Goal: Transaction & Acquisition: Purchase product/service

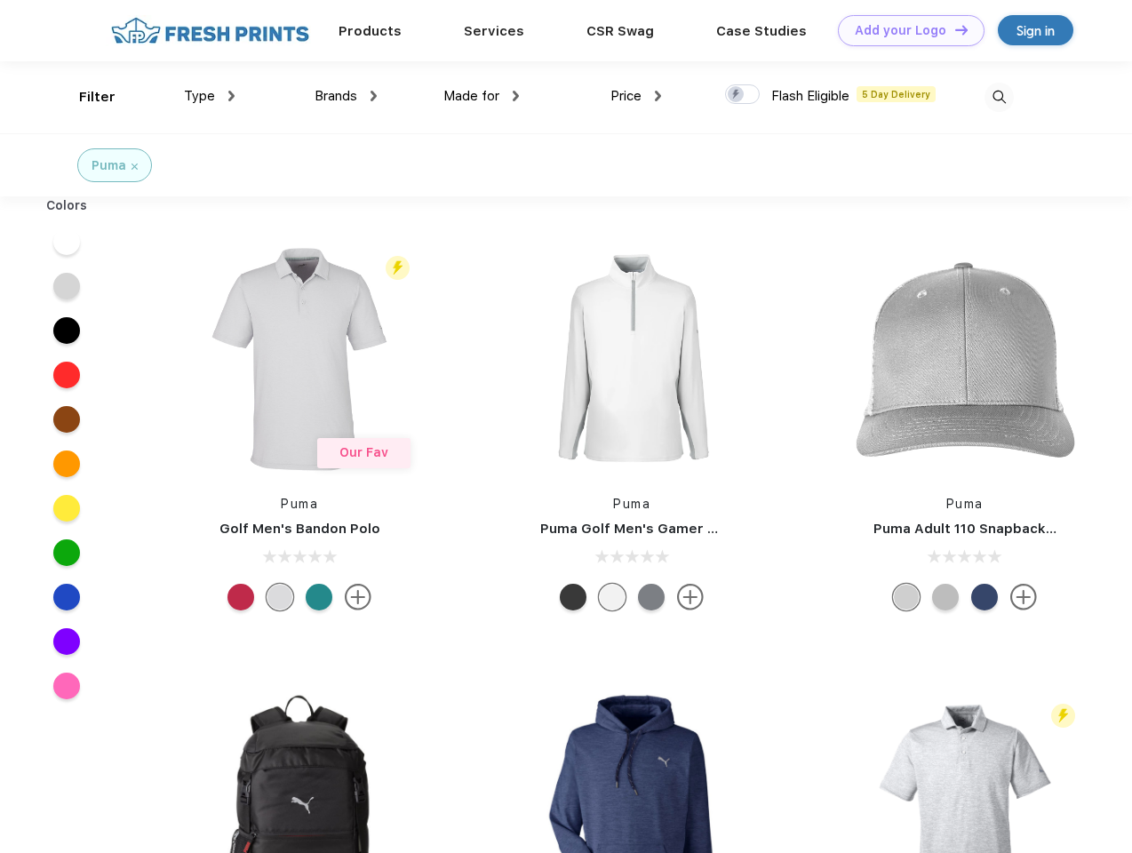
scroll to position [1, 0]
click at [904, 30] on link "Add your Logo Design Tool" at bounding box center [911, 30] width 147 height 31
click at [0, 0] on div "Design Tool" at bounding box center [0, 0] width 0 height 0
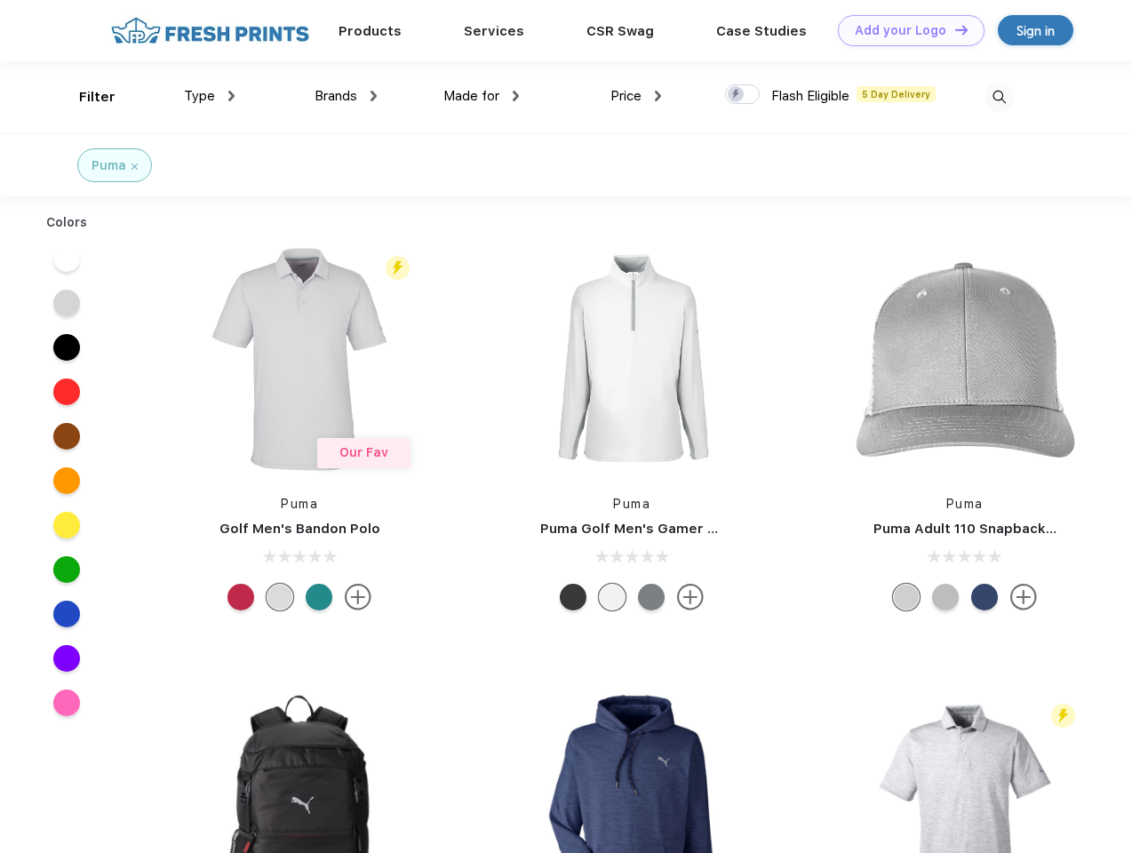
click at [953, 29] on link "Add your Logo Design Tool" at bounding box center [911, 30] width 147 height 31
click at [85, 97] on div "Filter" at bounding box center [97, 97] width 36 height 20
click at [210, 96] on span "Type" at bounding box center [199, 96] width 31 height 16
click at [346, 96] on span "Brands" at bounding box center [335, 96] width 43 height 16
click at [481, 96] on span "Made for" at bounding box center [471, 96] width 56 height 16
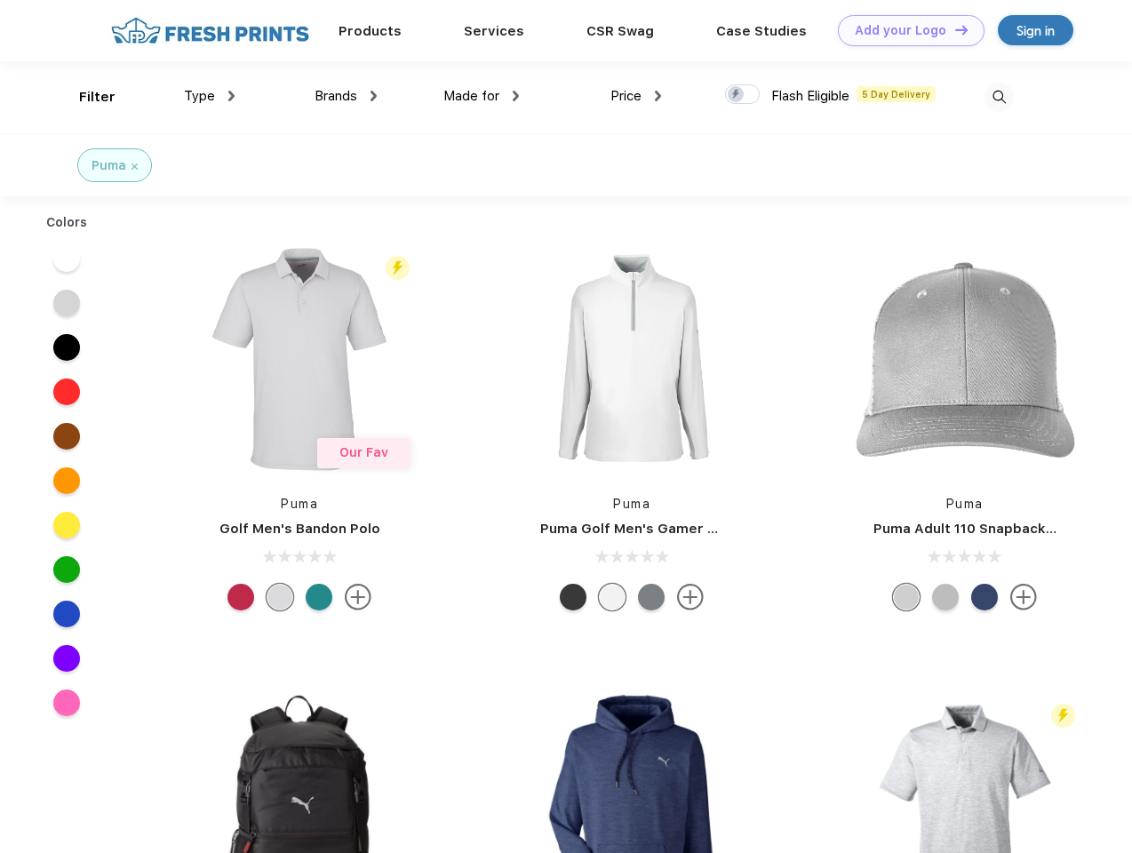
click at [636, 96] on span "Price" at bounding box center [625, 96] width 31 height 16
click at [743, 95] on div at bounding box center [742, 94] width 35 height 20
click at [736, 95] on input "checkbox" at bounding box center [731, 90] width 12 height 12
click at [999, 97] on img at bounding box center [998, 97] width 29 height 29
